Goal: Task Accomplishment & Management: Manage account settings

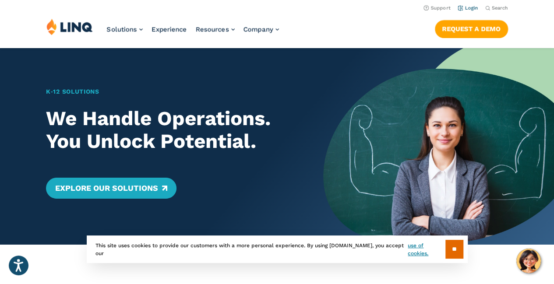
click at [475, 9] on link "Login" at bounding box center [467, 8] width 21 height 6
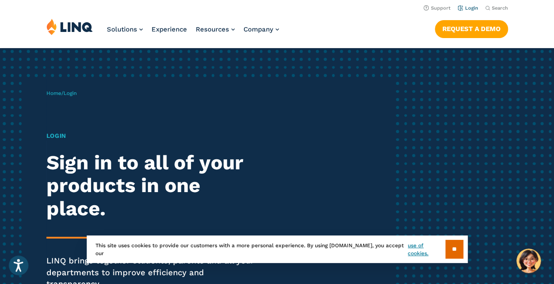
click at [466, 3] on li "Login" at bounding box center [467, 8] width 21 height 10
click at [466, 7] on link "Login" at bounding box center [467, 8] width 21 height 6
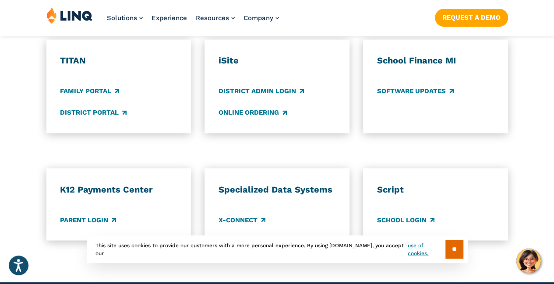
scroll to position [700, 0]
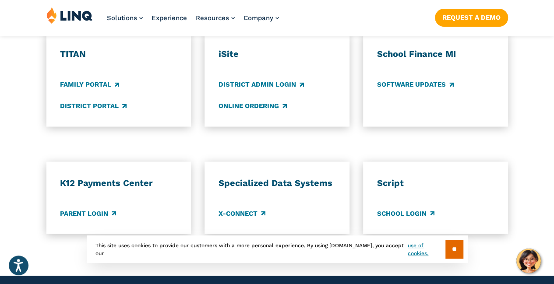
click at [74, 211] on div "K12 Payments Center Parent Login" at bounding box center [118, 198] width 144 height 72
click at [77, 208] on link "Parent Login" at bounding box center [88, 213] width 56 height 10
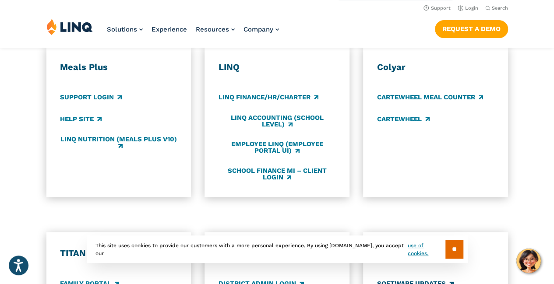
scroll to position [482, 0]
